Goal: Task Accomplishment & Management: Manage account settings

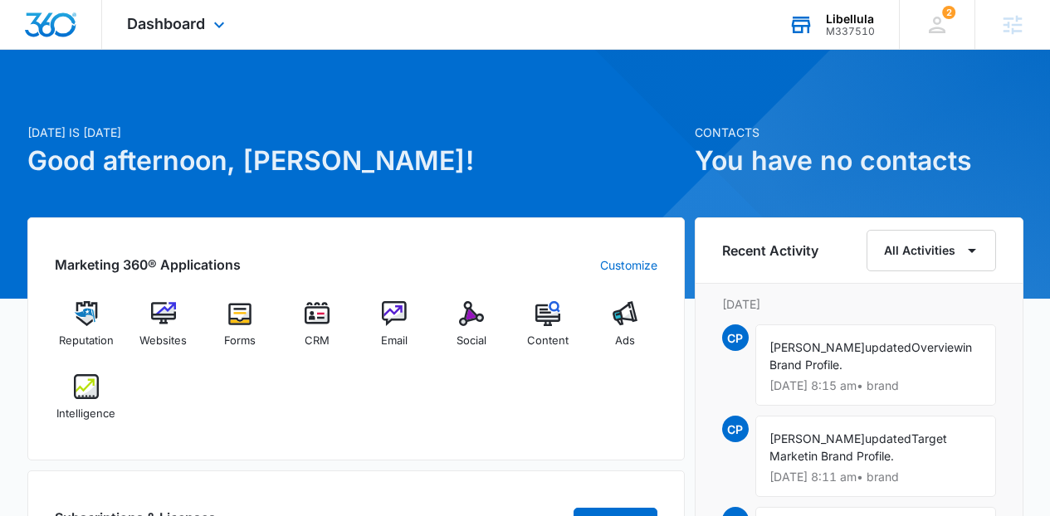
click at [818, 24] on div "Libellula M337510 Your Accounts View All" at bounding box center [831, 24] width 135 height 49
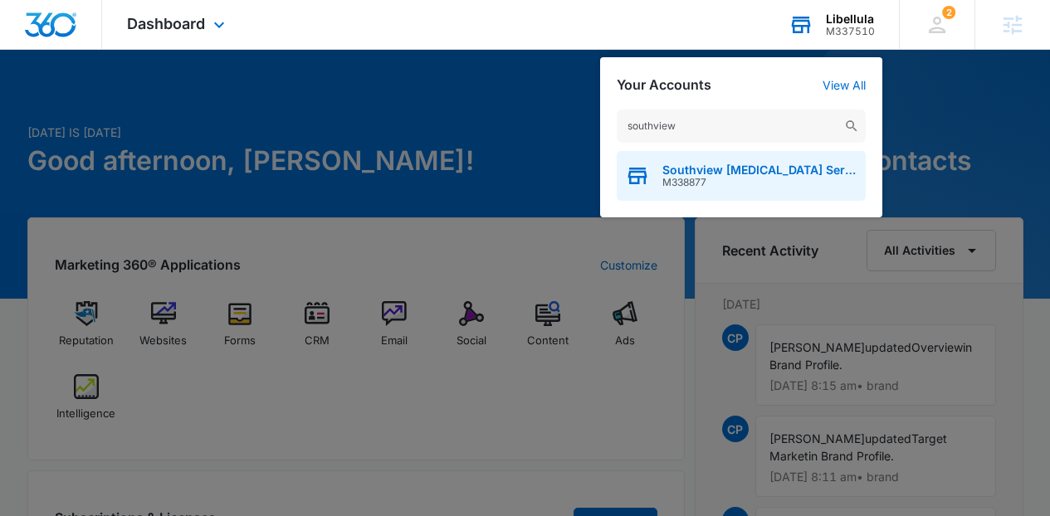
type input "southview"
click at [765, 168] on span "Southview Autism Services" at bounding box center [759, 170] width 195 height 13
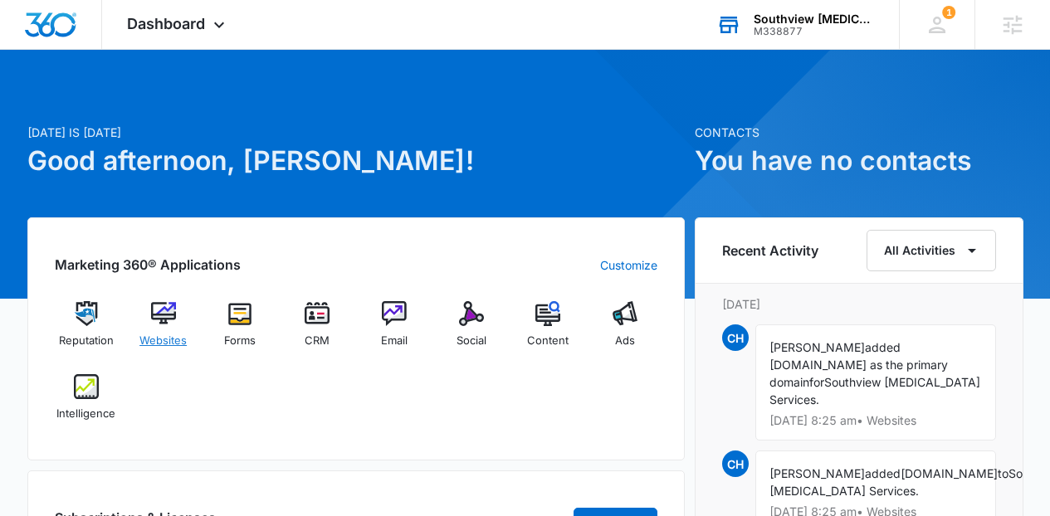
click at [173, 325] on img at bounding box center [163, 313] width 25 height 25
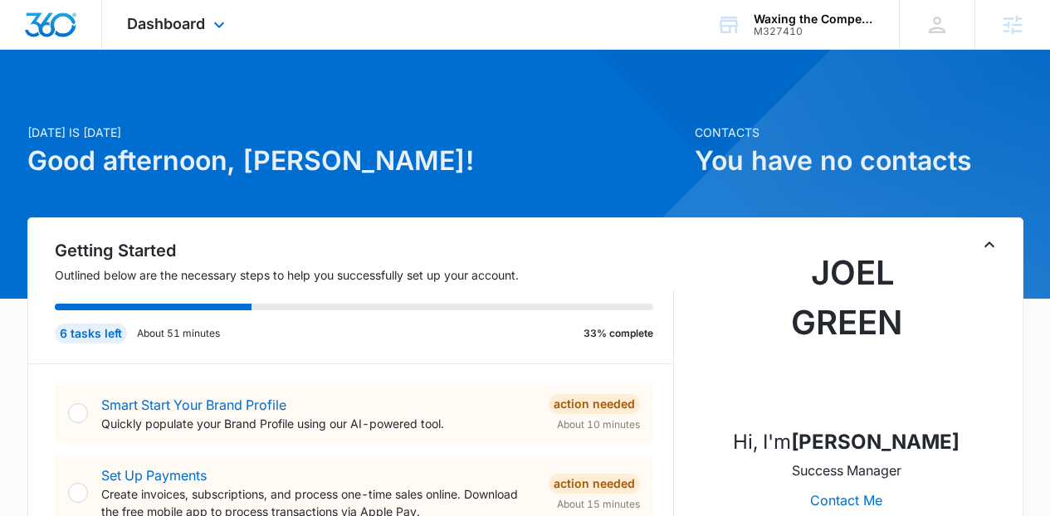
click at [194, 37] on div "Dashboard Apps Reputation Websites Forms CRM Email Social Content Ads Intellige…" at bounding box center [178, 24] width 152 height 49
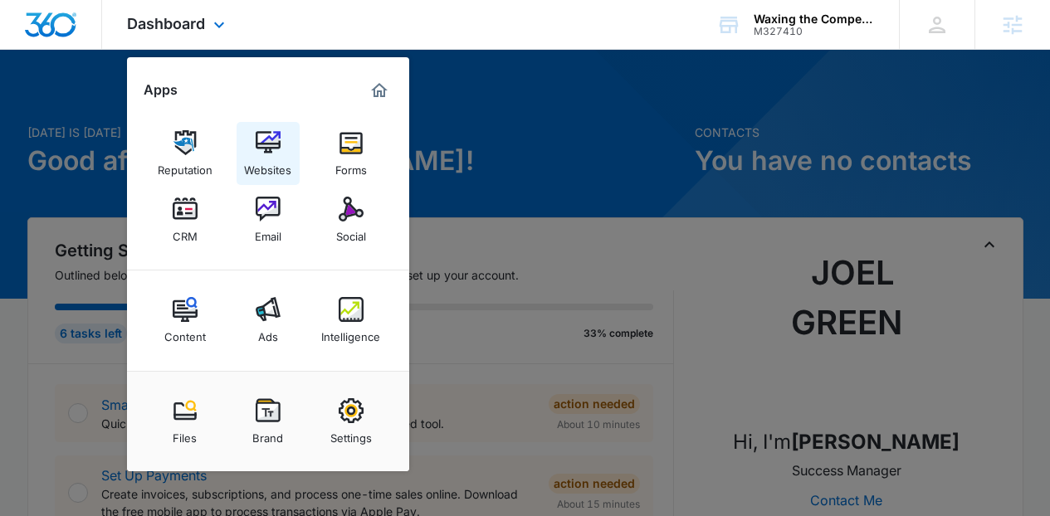
click at [259, 158] on div "Websites" at bounding box center [267, 166] width 47 height 22
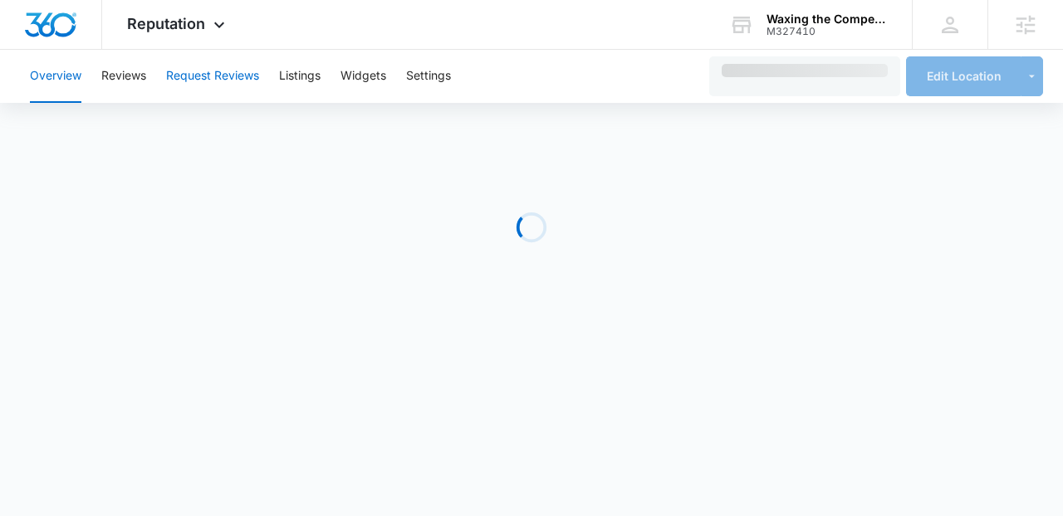
click at [227, 81] on button "Request Reviews" at bounding box center [212, 76] width 93 height 53
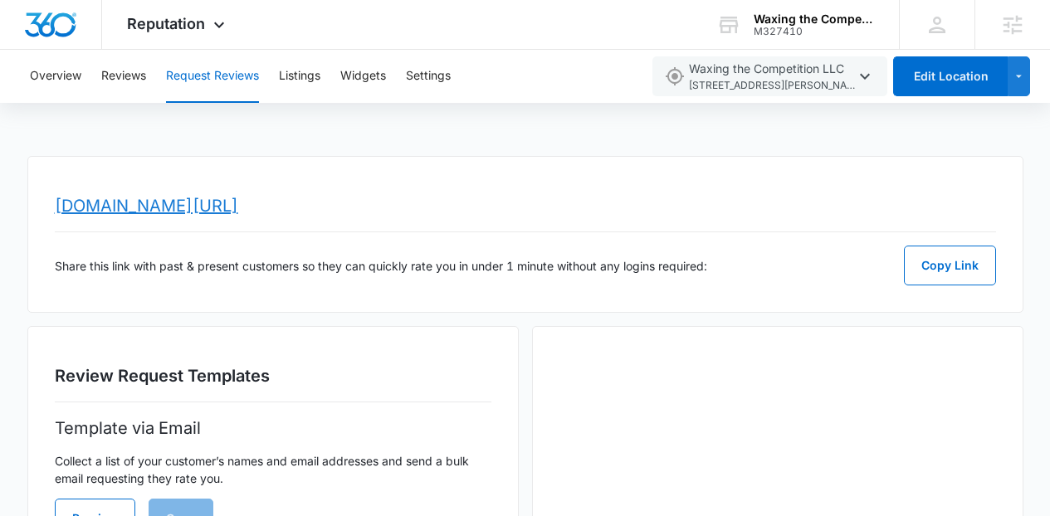
click at [238, 212] on link "www.topratedlocal.com/review/waxing-the-competition-llc-reviews" at bounding box center [146, 206] width 183 height 20
click at [232, 48] on div "Reputation Apps Reputation Websites Forms CRM Email Social Content Ads Intellig…" at bounding box center [178, 24] width 152 height 49
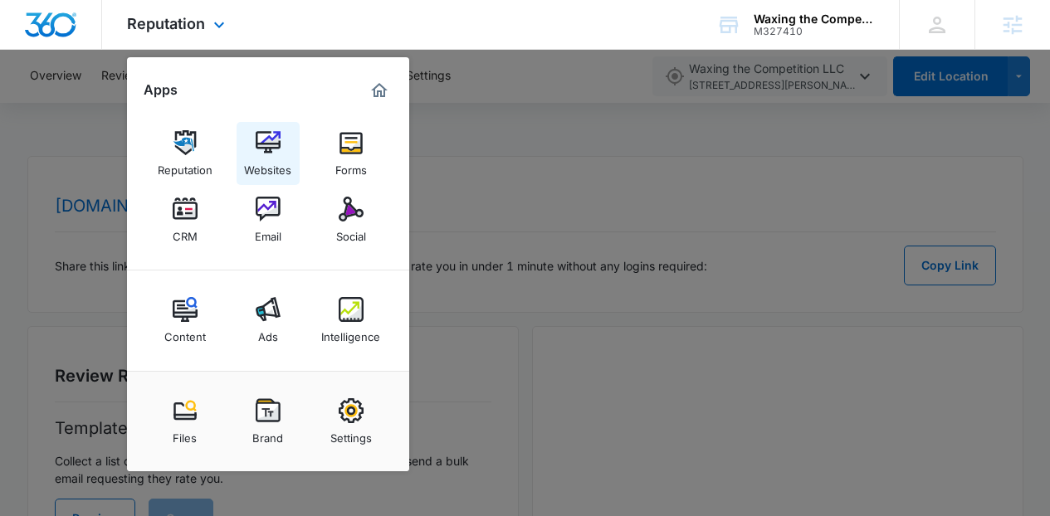
click at [269, 163] on div "Websites" at bounding box center [267, 166] width 47 height 22
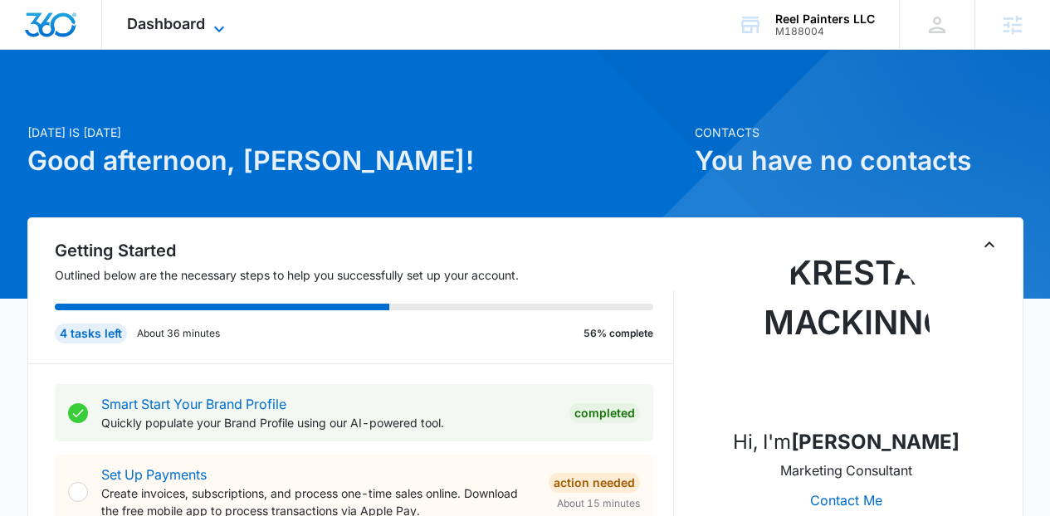
click at [169, 30] on span "Dashboard" at bounding box center [166, 23] width 78 height 17
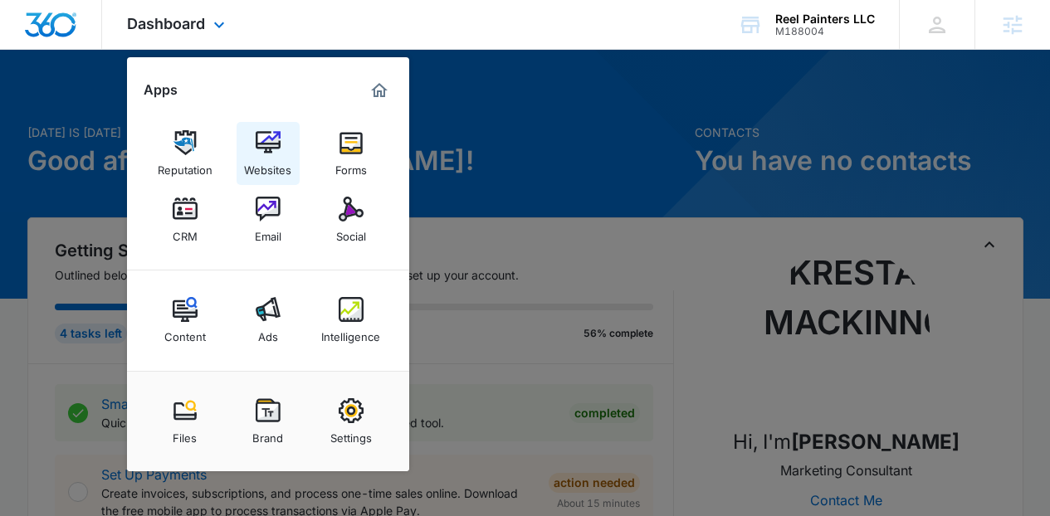
click at [251, 153] on link "Websites" at bounding box center [268, 153] width 63 height 63
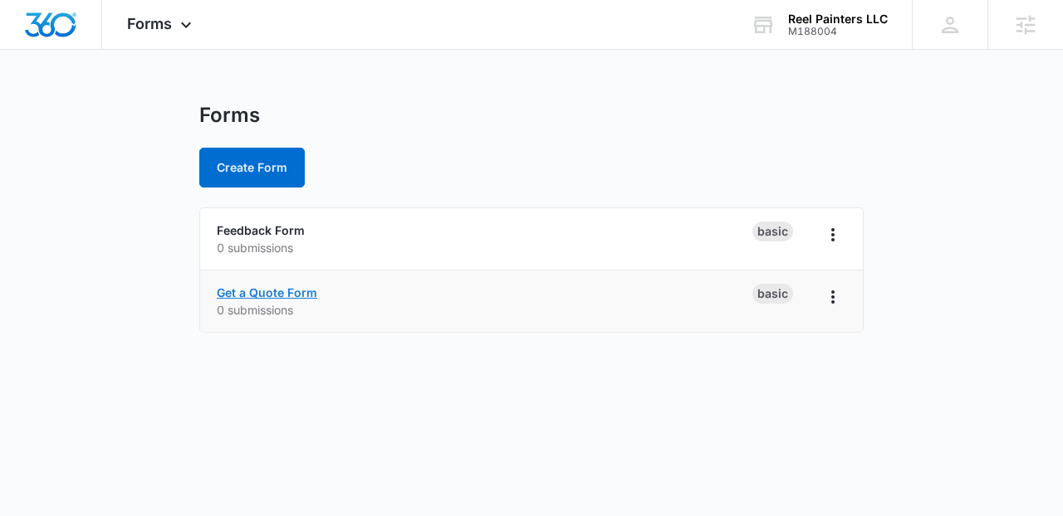
click at [283, 286] on link "Get a Quote Form" at bounding box center [267, 293] width 100 height 14
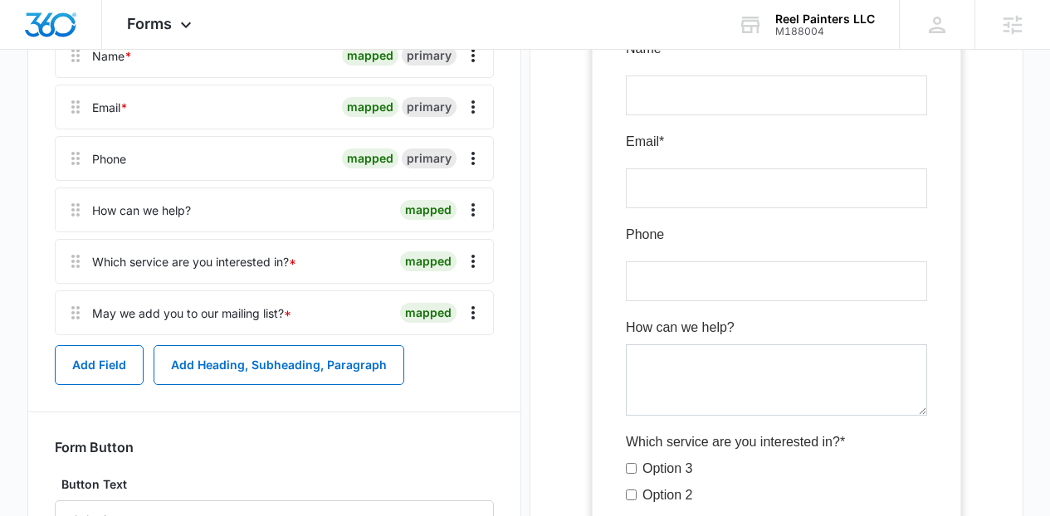
scroll to position [305, 0]
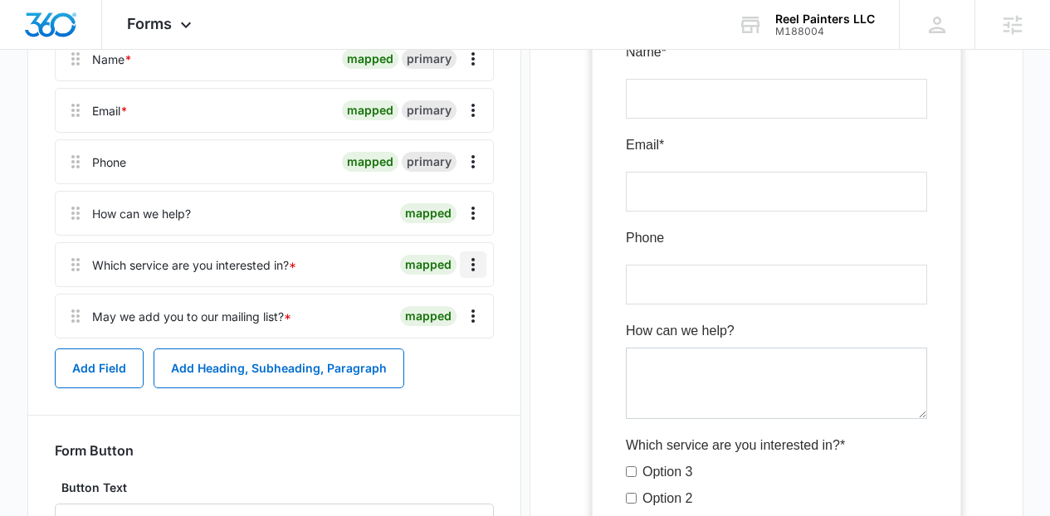
click at [471, 259] on icon "Overflow Menu" at bounding box center [473, 265] width 20 height 20
click at [436, 335] on div "Delete" at bounding box center [428, 336] width 35 height 12
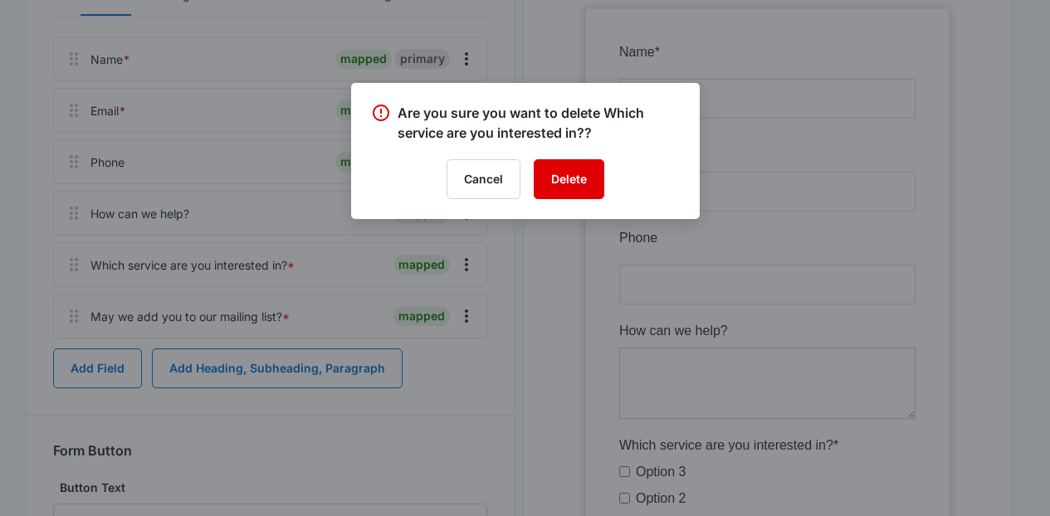
click at [564, 173] on button "Delete" at bounding box center [569, 179] width 71 height 40
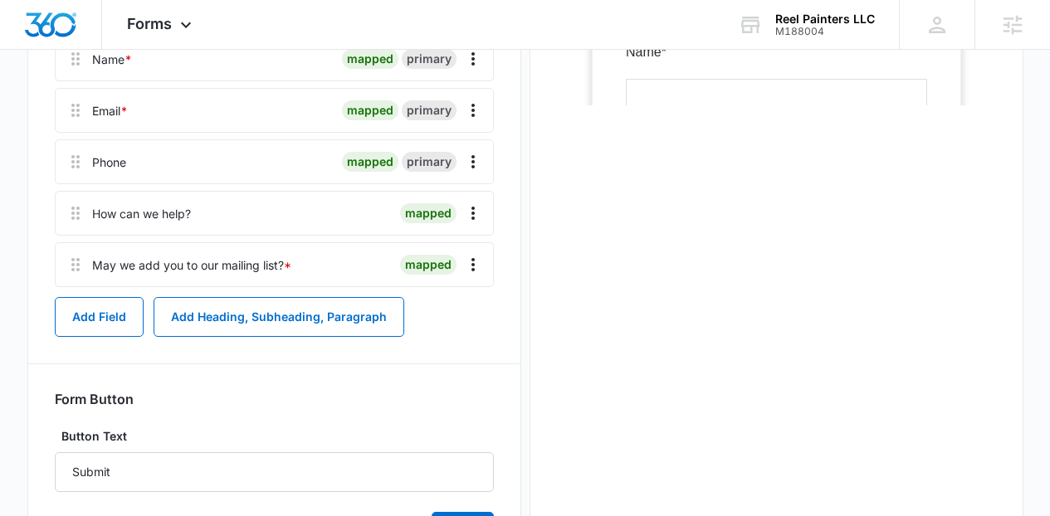
scroll to position [0, 0]
